Goal: Complete application form: Complete application form

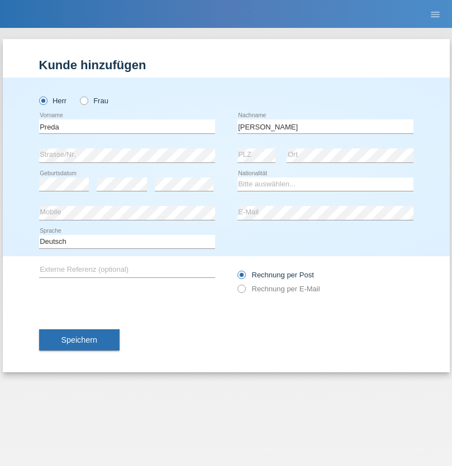
type input "[PERSON_NAME]"
select select "CH"
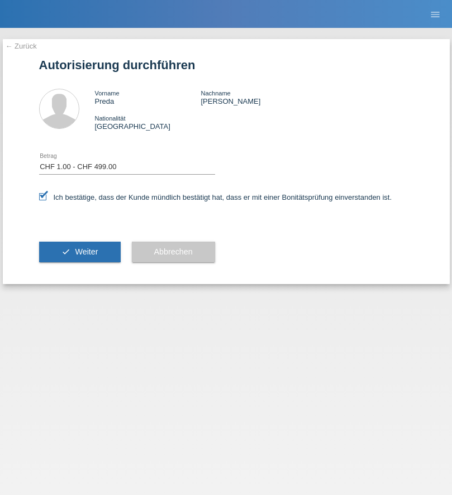
select select "1"
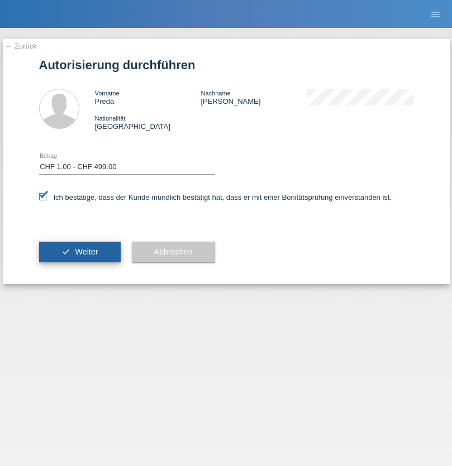
click at [79, 252] on span "Weiter" at bounding box center [86, 251] width 23 height 9
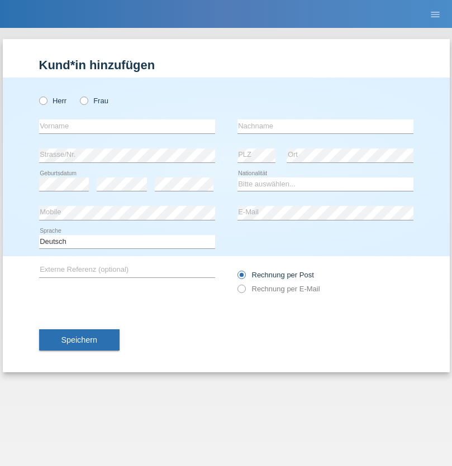
radio input "true"
click at [127, 126] on input "text" at bounding box center [127, 126] width 176 height 14
type input "David"
click at [325, 126] on input "text" at bounding box center [325, 126] width 176 height 14
type input "Senn"
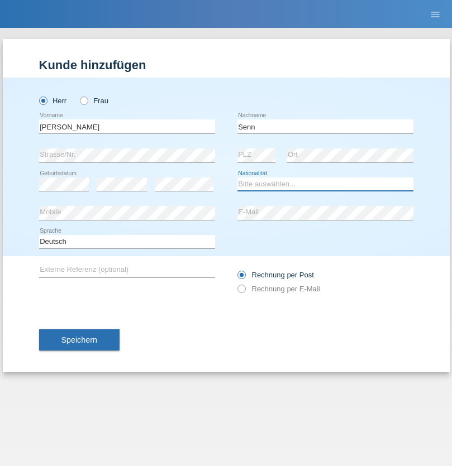
select select "CH"
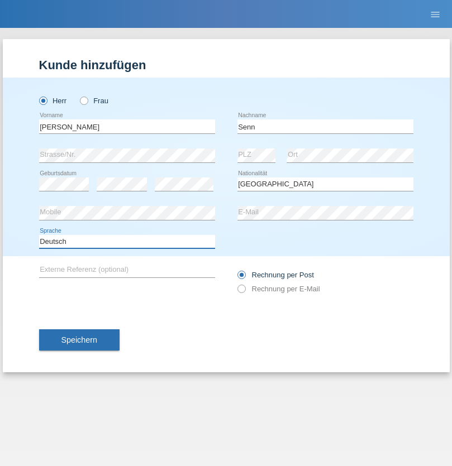
select select "en"
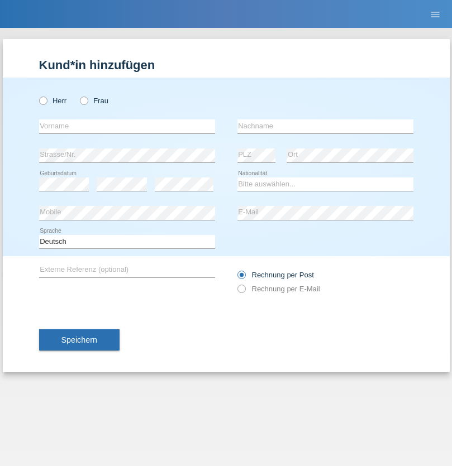
radio input "true"
select select "DE"
select select "C"
select select "07"
select select "11"
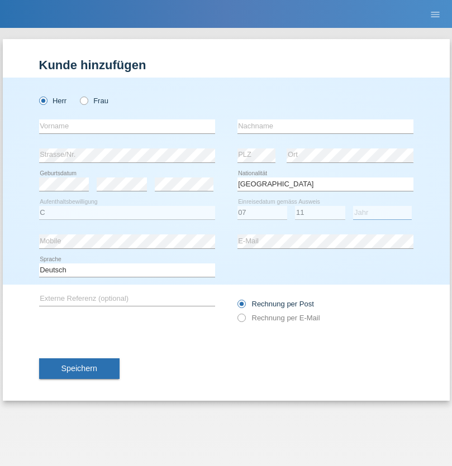
select select "1972"
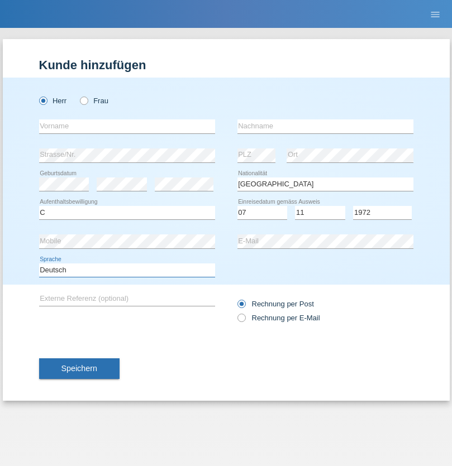
select select "en"
